Goal: Communication & Community: Answer question/provide support

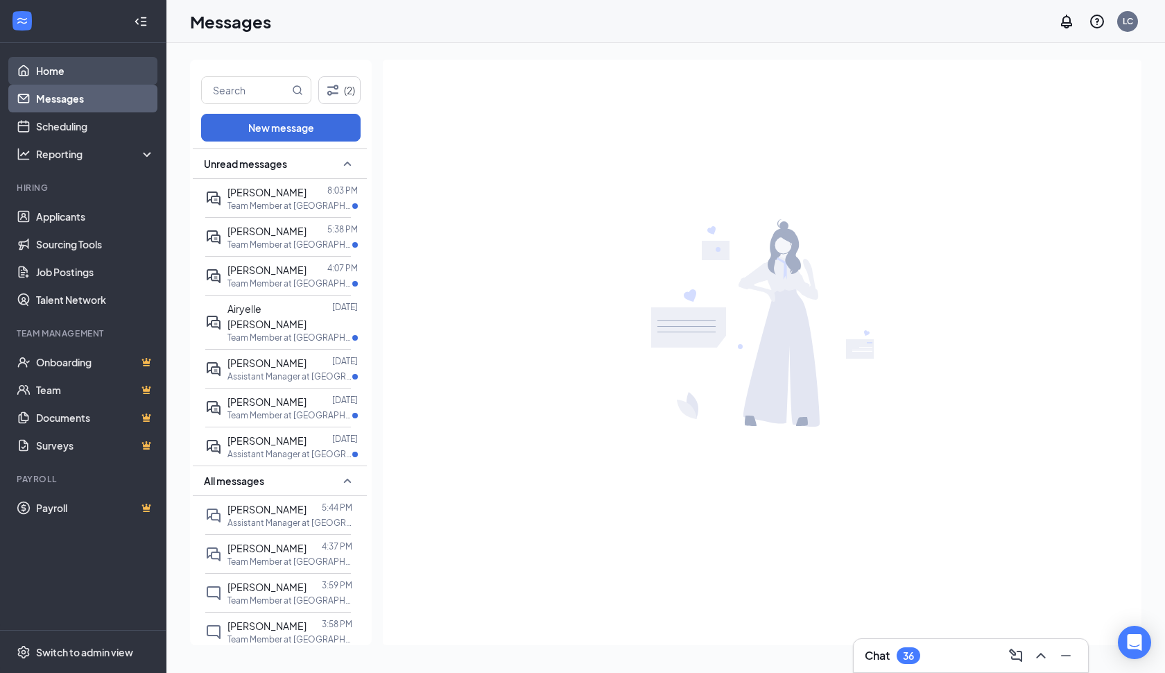
click at [45, 72] on link "Home" at bounding box center [95, 71] width 119 height 28
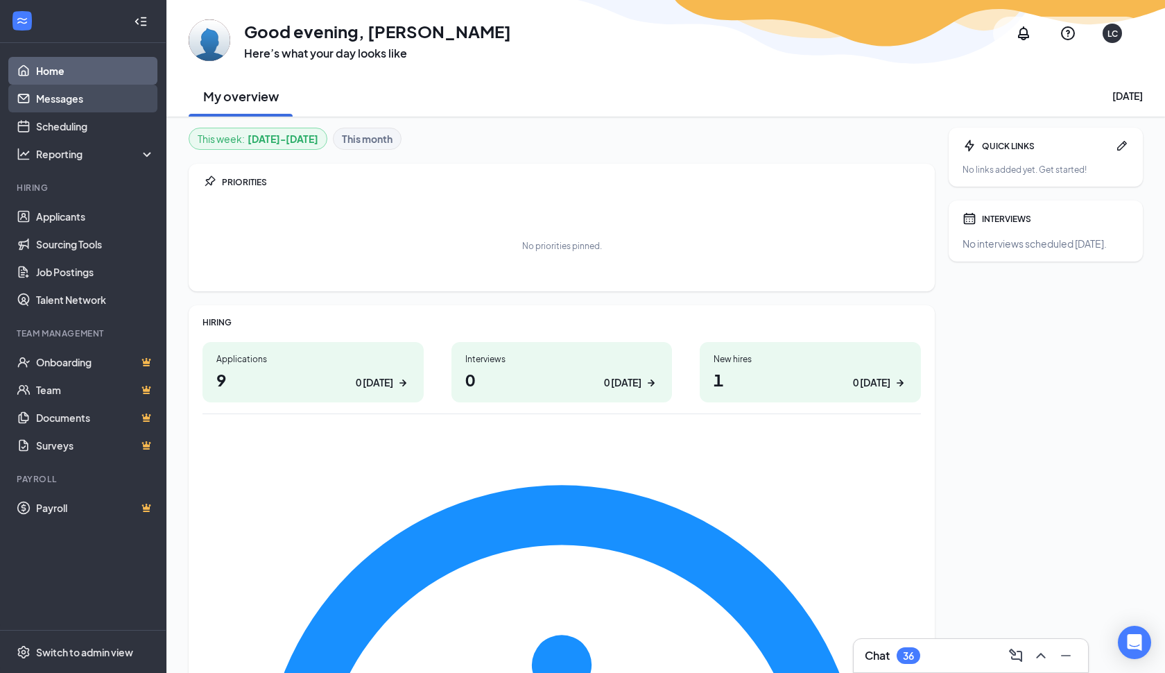
click at [82, 98] on link "Messages" at bounding box center [95, 99] width 119 height 28
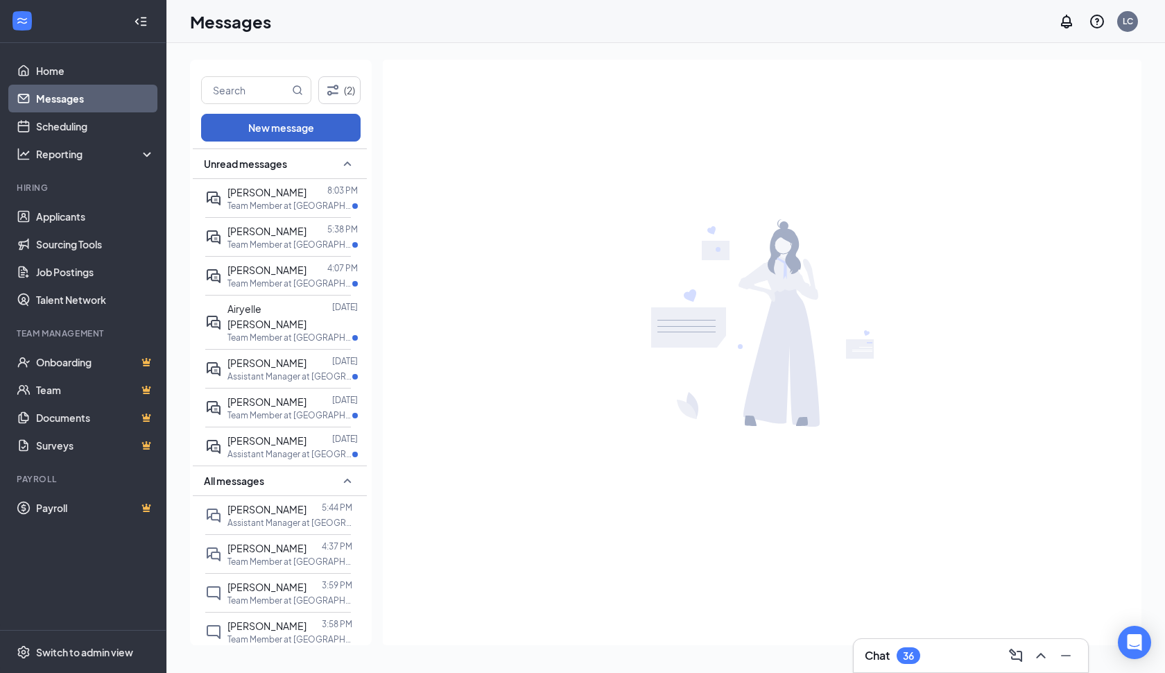
click at [297, 124] on button "New message" at bounding box center [281, 128] width 160 height 28
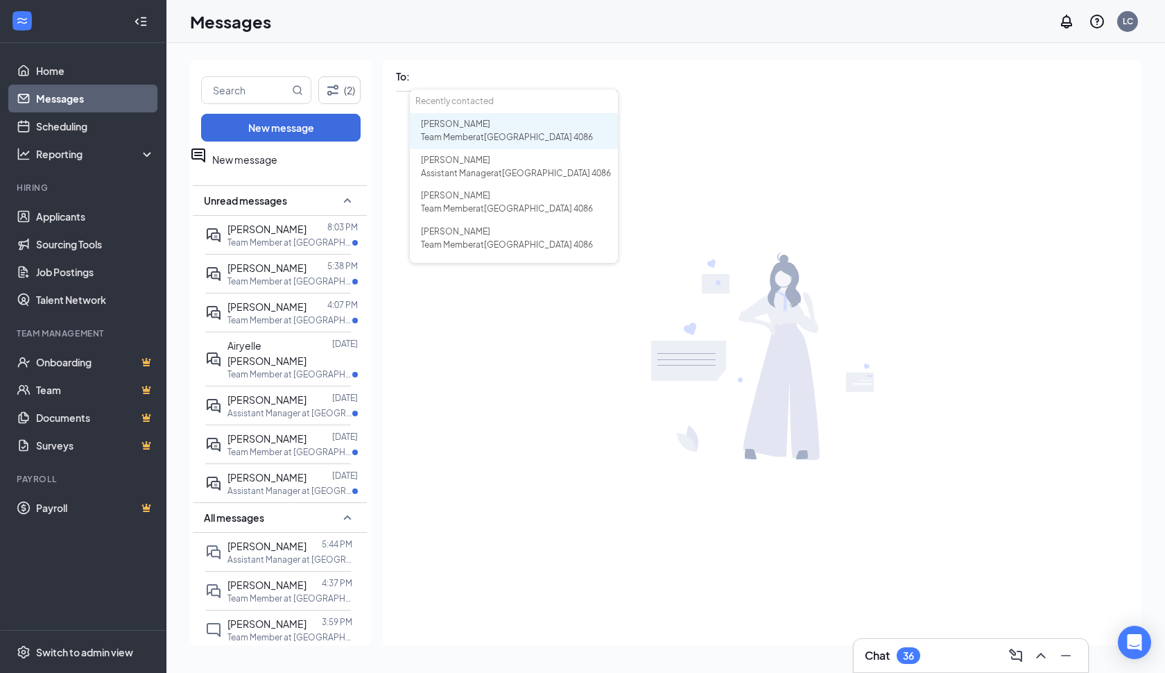
click at [479, 136] on span "Team Member at [GEOGRAPHIC_DATA]" at bounding box center [507, 137] width 172 height 10
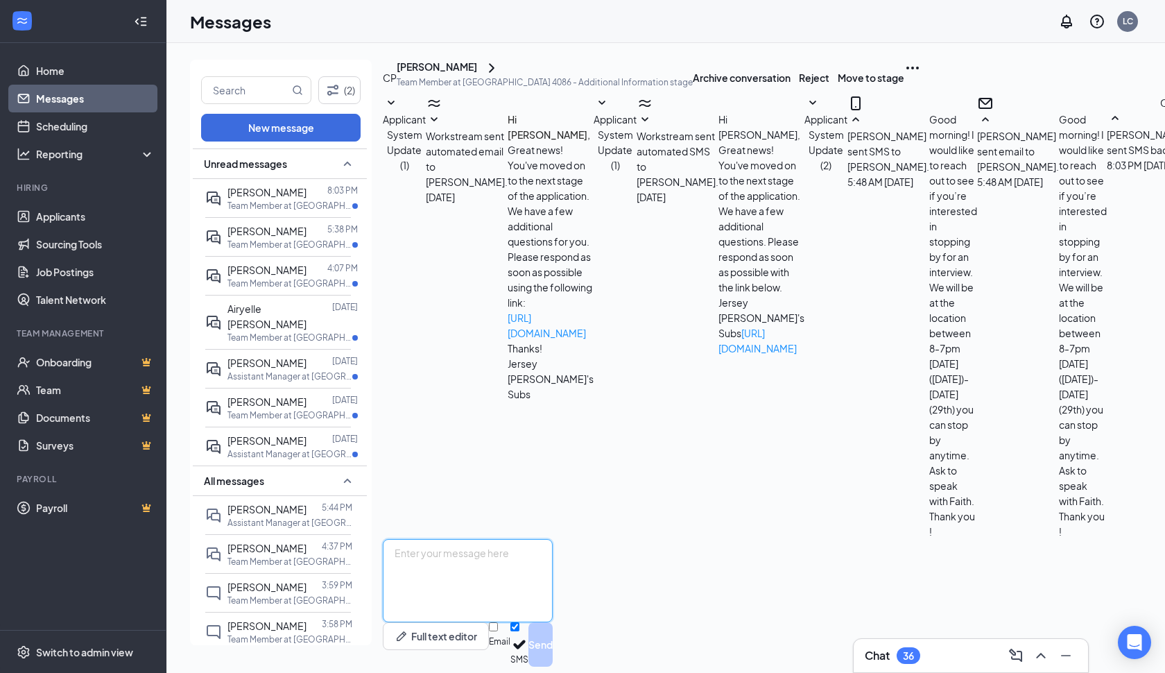
click at [428, 539] on textarea at bounding box center [468, 580] width 170 height 83
type textarea "%"
type textarea "5pm will be great!"
click at [553, 622] on button "Send" at bounding box center [540, 644] width 24 height 44
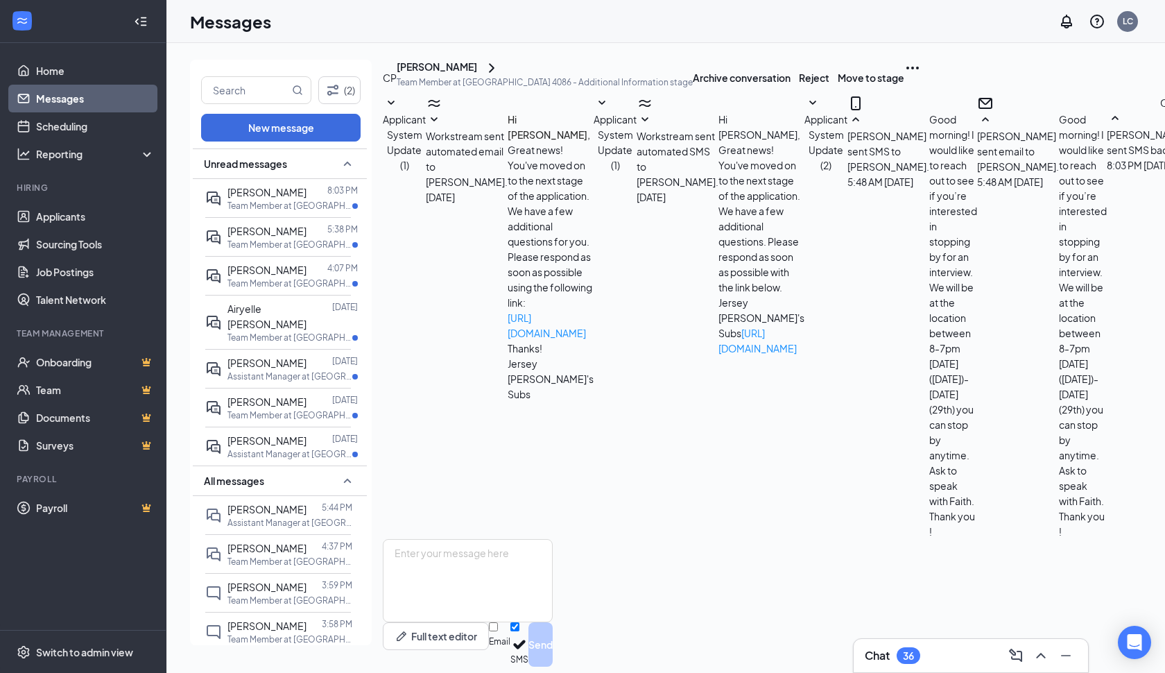
click at [921, 76] on icon "Ellipses" at bounding box center [912, 68] width 17 height 17
click at [773, 83] on div "CP [PERSON_NAME] Team Member at [GEOGRAPHIC_DATA] 4086 - Additional Information…" at bounding box center [860, 77] width 954 height 35
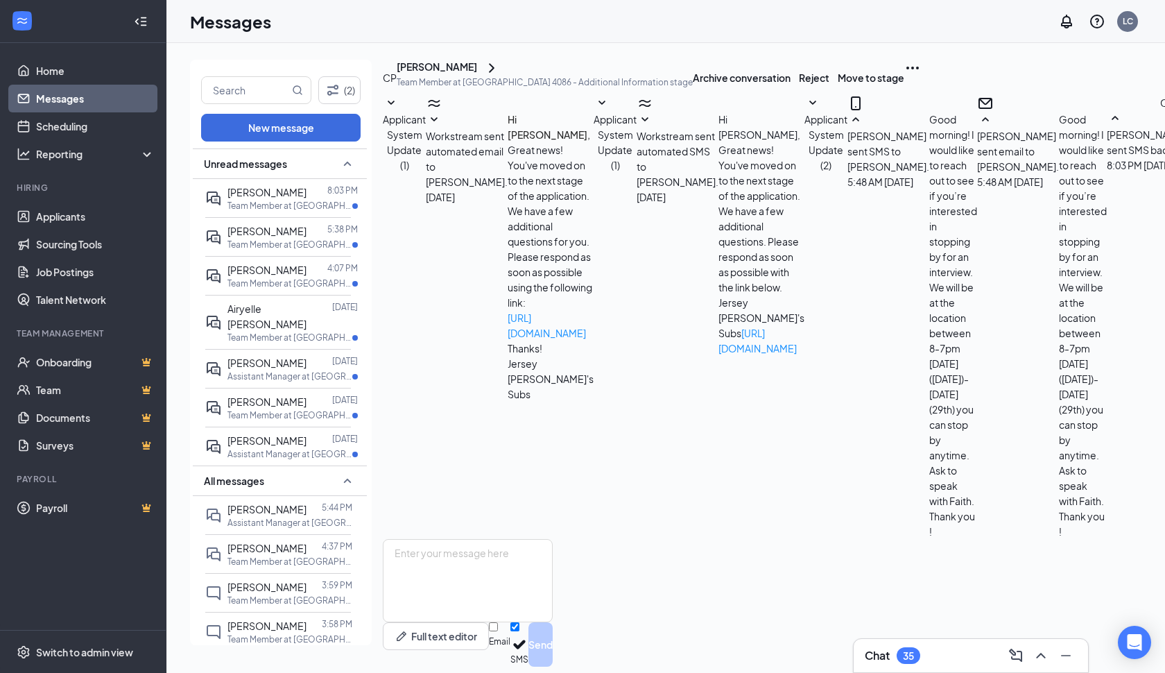
click at [1107, 388] on div "CP [PERSON_NAME] sent SMS back. [DATE] 8:03 PM Thanks for getting back to me. I…" at bounding box center [1167, 317] width 121 height 444
